Goal: Transaction & Acquisition: Purchase product/service

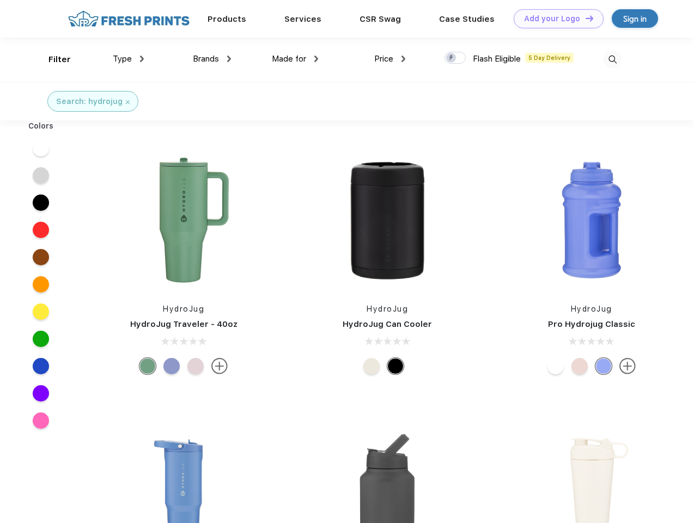
scroll to position [1, 0]
click at [554, 19] on link "Add your Logo Design Tool" at bounding box center [559, 18] width 90 height 19
click at [0, 0] on div "Design Tool" at bounding box center [0, 0] width 0 height 0
click at [584, 18] on link "Add your Logo Design Tool" at bounding box center [559, 18] width 90 height 19
click at [52, 59] on div "Filter" at bounding box center [59, 59] width 22 height 13
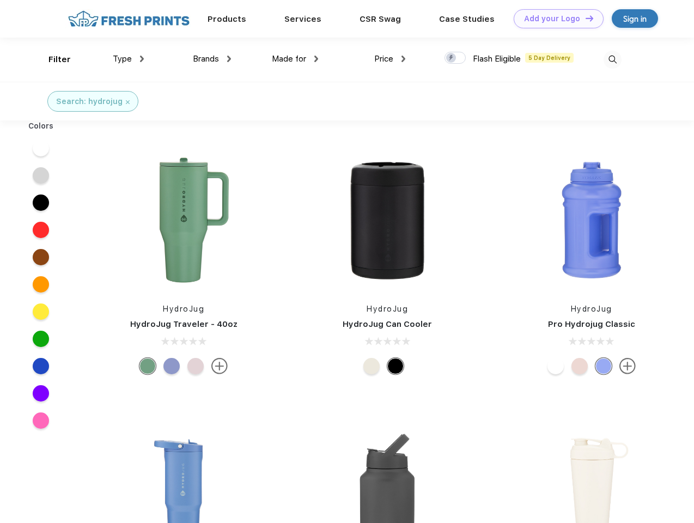
click at [129, 59] on span "Type" at bounding box center [122, 59] width 19 height 10
click at [212, 59] on span "Brands" at bounding box center [206, 59] width 26 height 10
click at [295, 59] on span "Made for" at bounding box center [289, 59] width 34 height 10
click at [390, 59] on span "Price" at bounding box center [383, 59] width 19 height 10
click at [455, 58] on div at bounding box center [454, 58] width 21 height 12
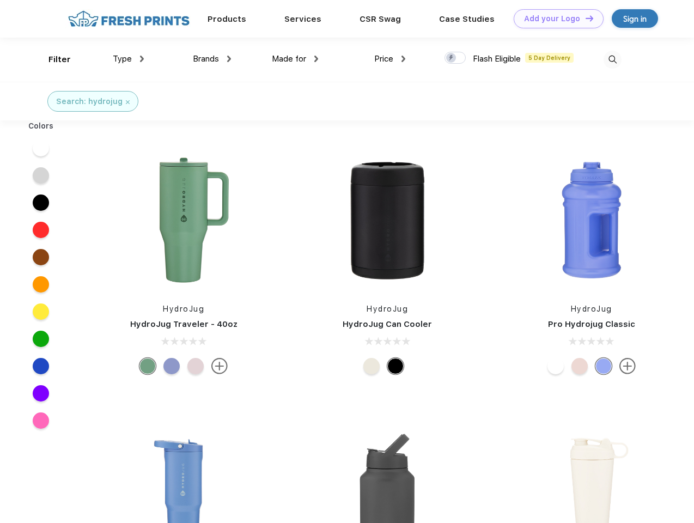
click at [451, 58] on input "checkbox" at bounding box center [447, 54] width 7 height 7
click at [612, 59] on img at bounding box center [612, 60] width 18 height 18
